Goal: Check status: Check status

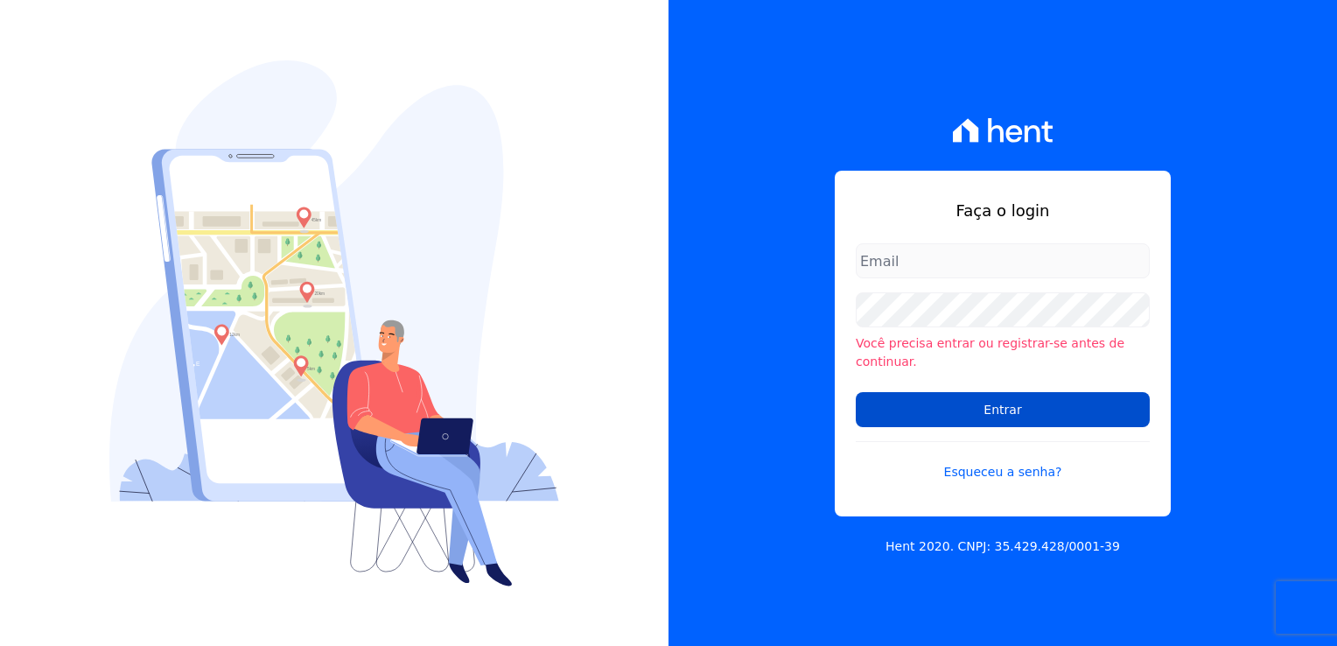
type input "[EMAIL_ADDRESS][DOMAIN_NAME]"
drag, startPoint x: 979, startPoint y: 401, endPoint x: 970, endPoint y: 395, distance: 10.7
click at [978, 400] on input "Entrar" at bounding box center [1003, 409] width 294 height 35
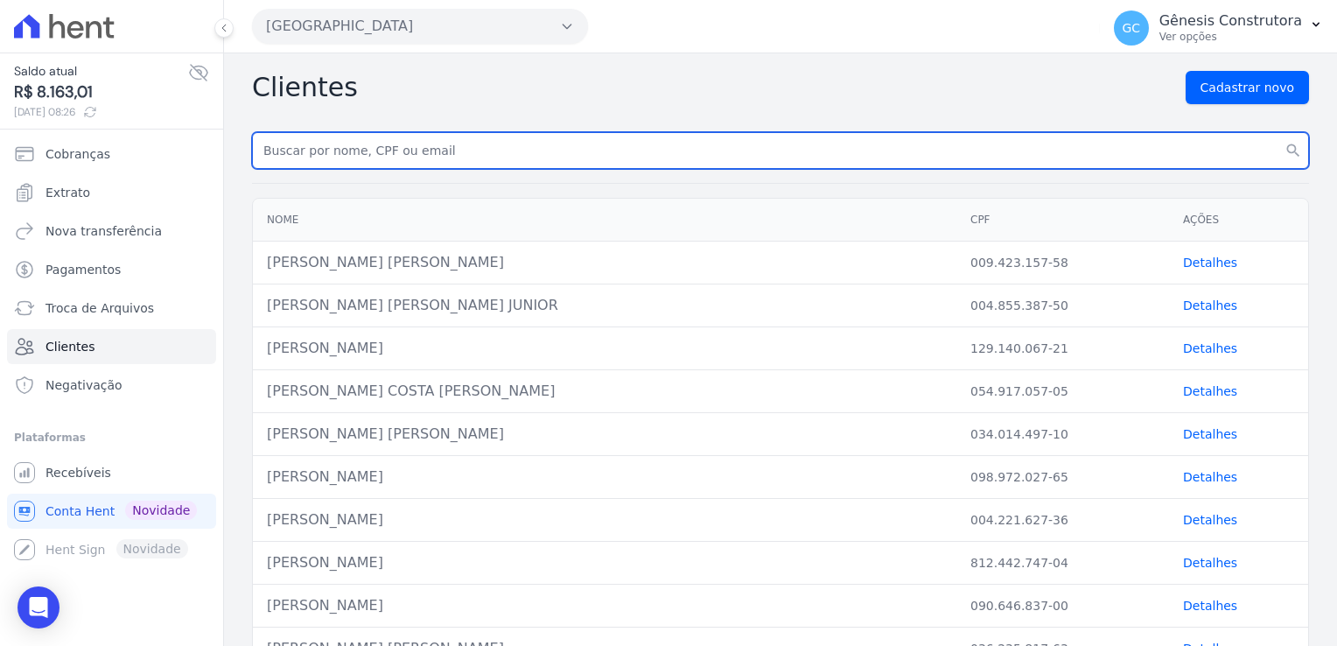
click at [343, 144] on input "text" at bounding box center [780, 150] width 1057 height 37
paste input "[PERSON_NAME] [PERSON_NAME]"
type input "[PERSON_NAME] [PERSON_NAME]"
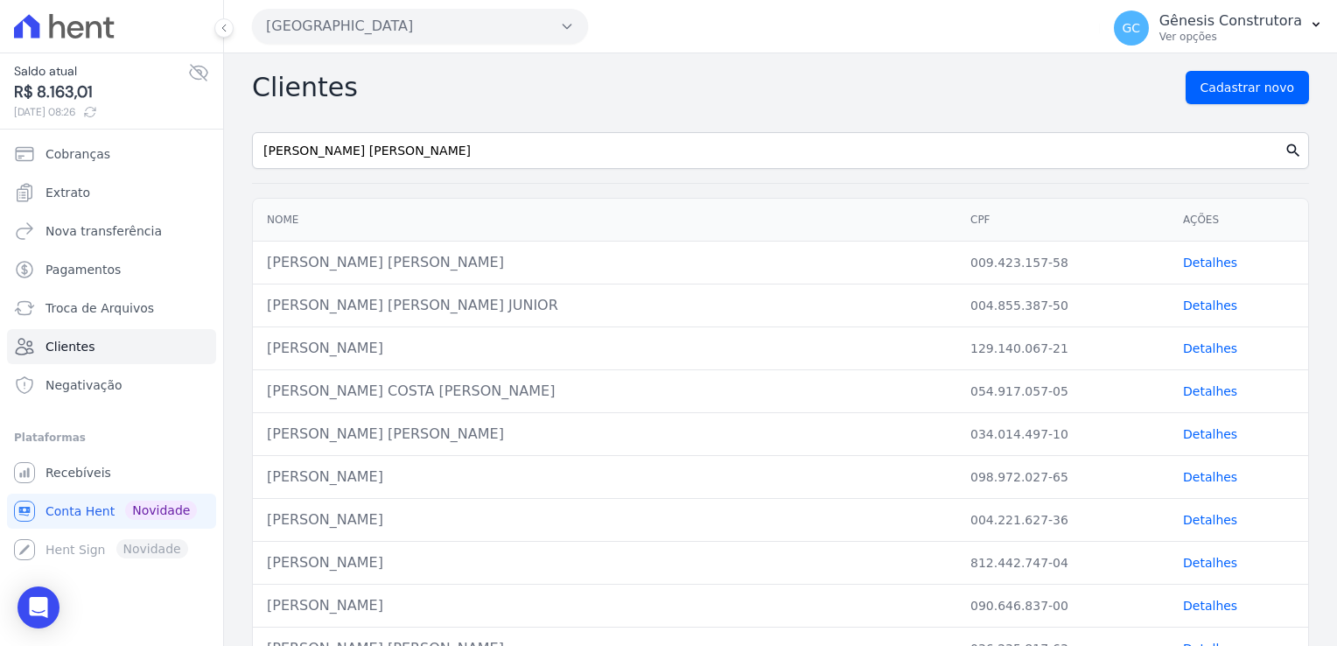
click at [1285, 158] on icon "search" at bounding box center [1294, 151] width 18 height 18
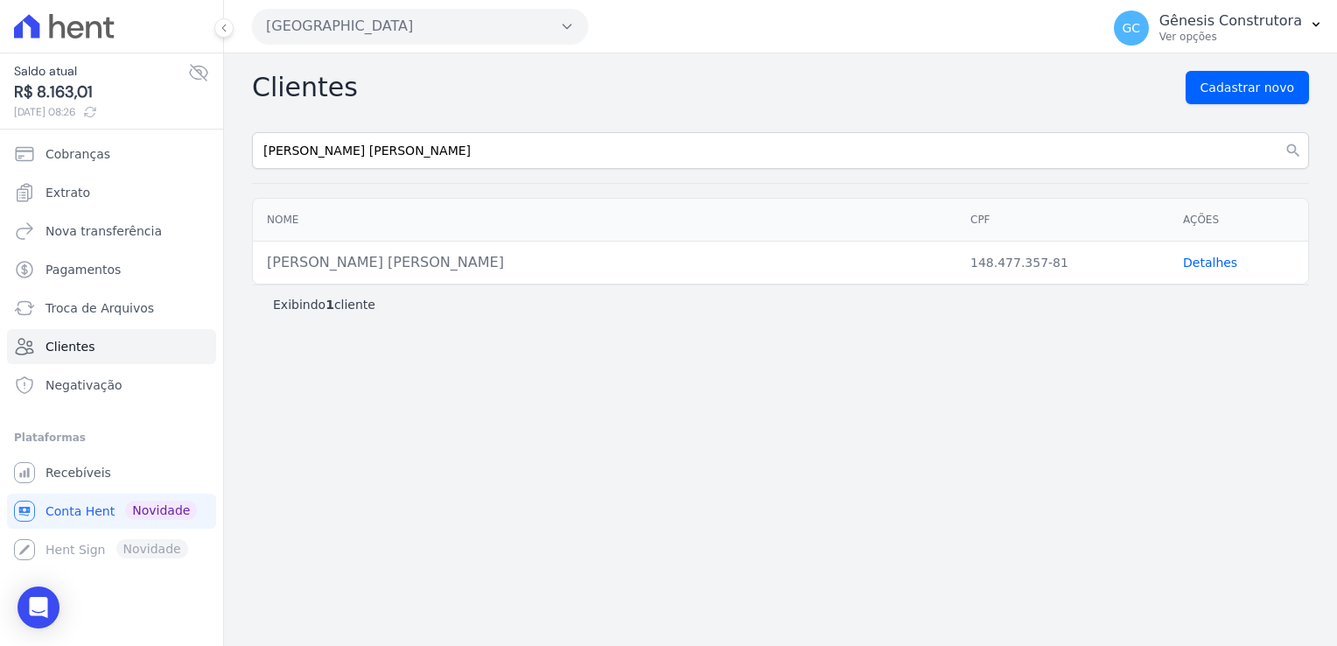
click at [1218, 259] on link "Detalhes" at bounding box center [1210, 263] width 54 height 14
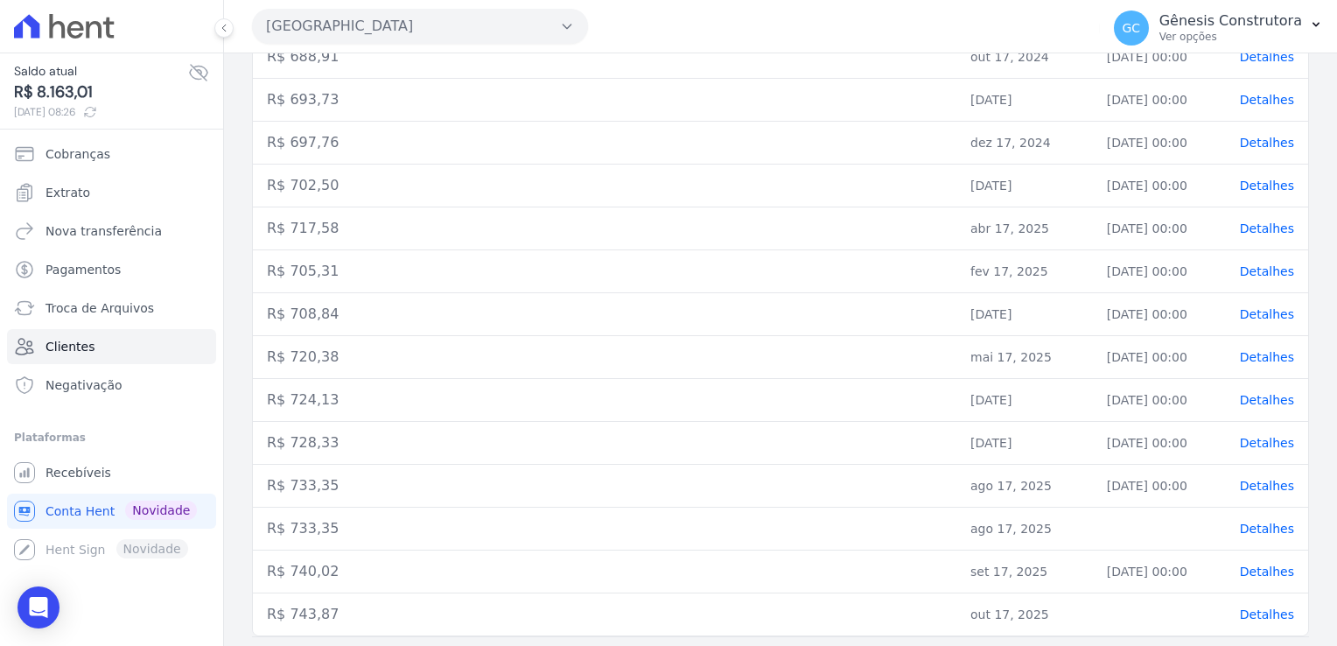
scroll to position [533, 0]
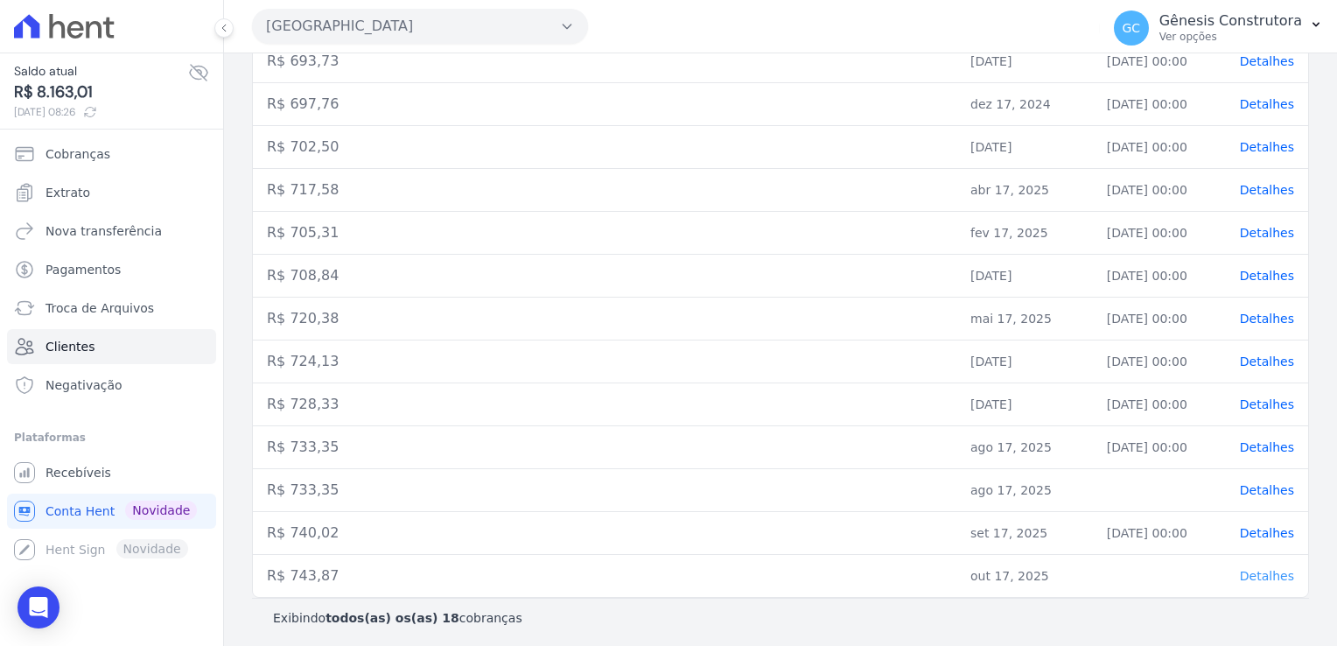
click at [1252, 573] on span "Detalhes" at bounding box center [1267, 576] width 54 height 14
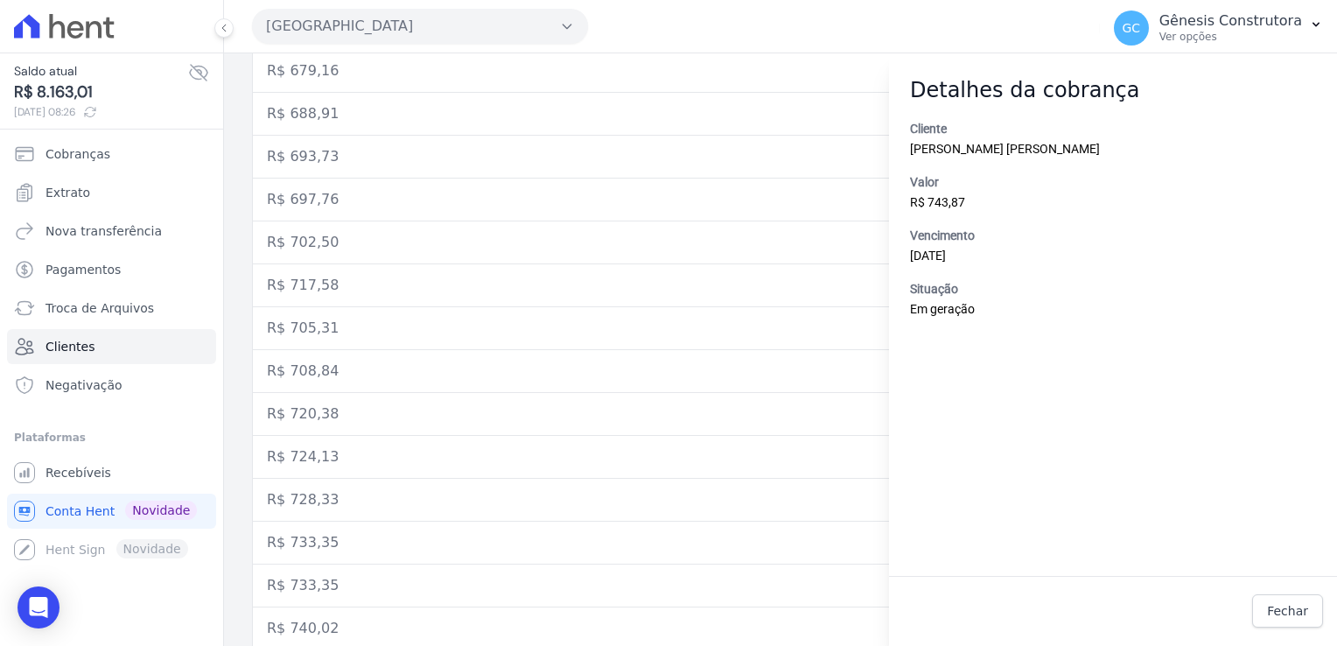
scroll to position [183, 0]
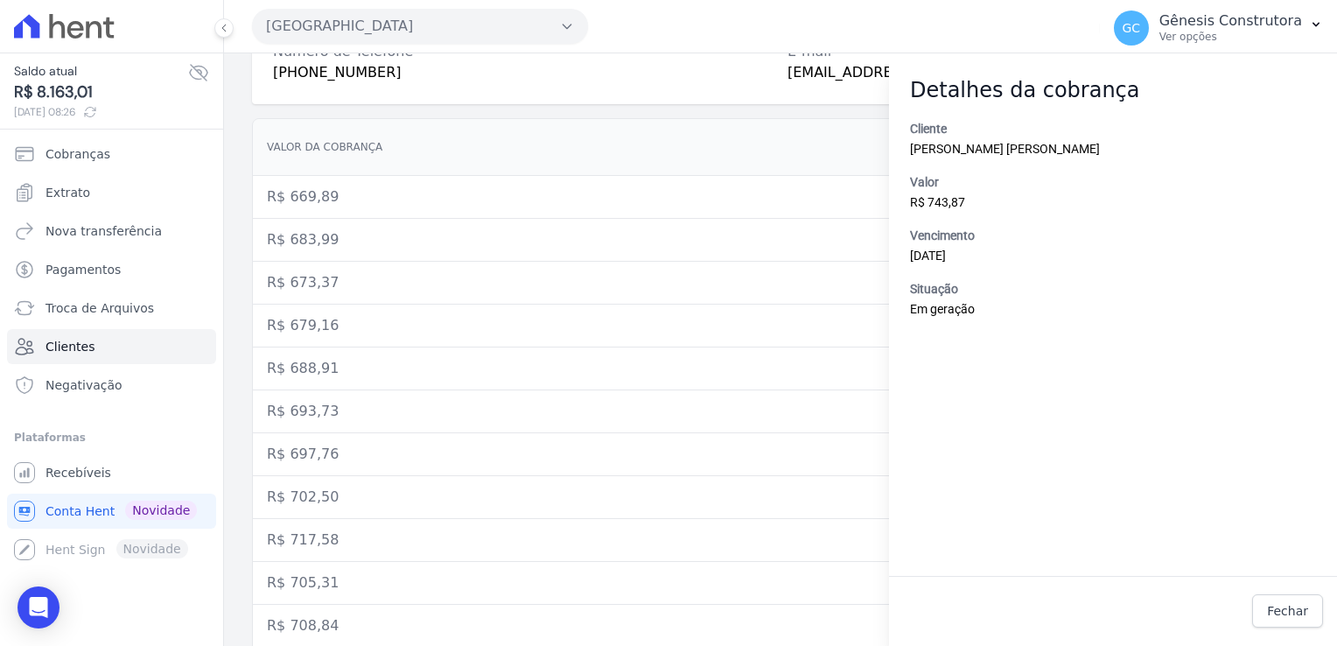
click at [484, 26] on button "[GEOGRAPHIC_DATA]" at bounding box center [420, 26] width 336 height 35
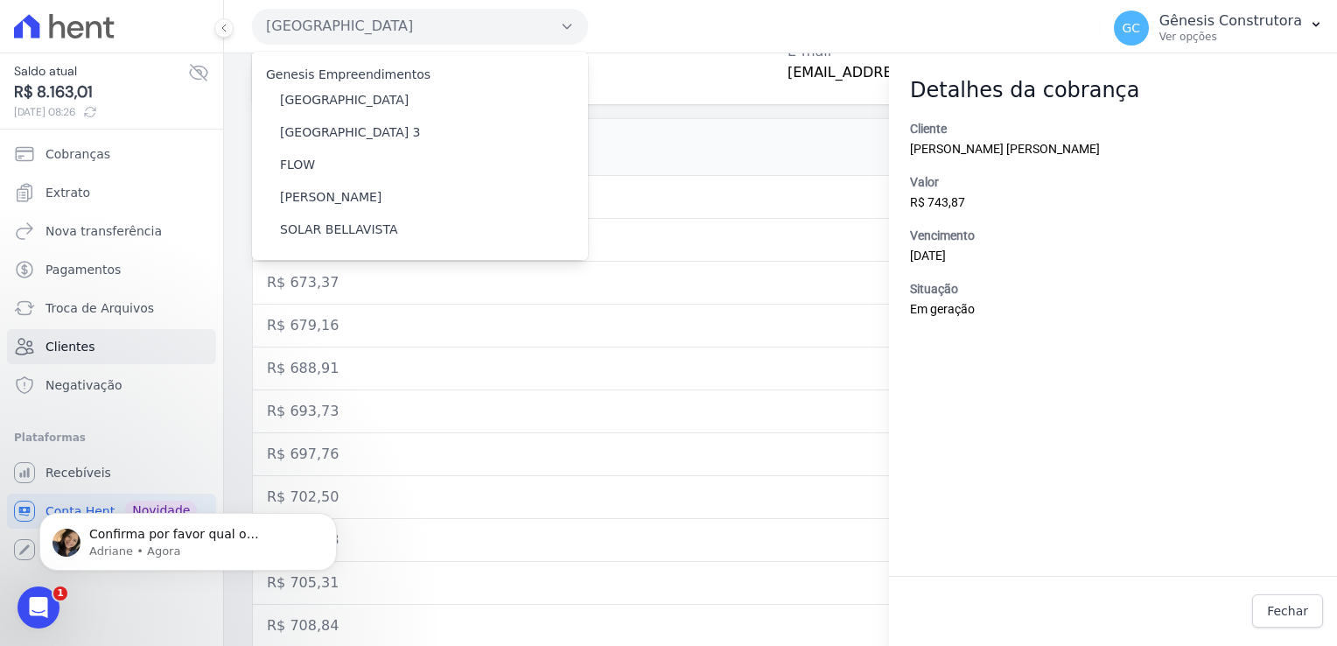
scroll to position [0, 0]
